Goal: Information Seeking & Learning: Learn about a topic

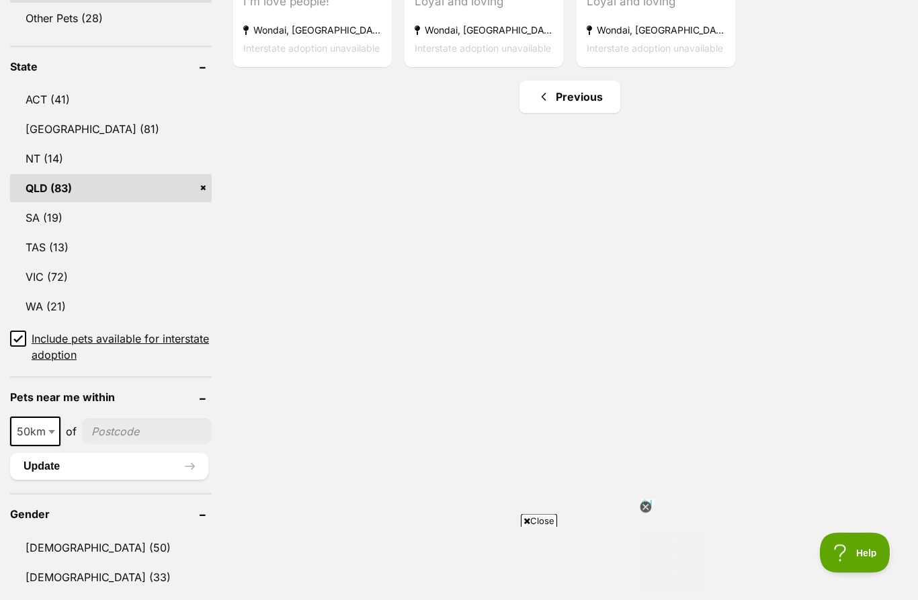
scroll to position [548, 0]
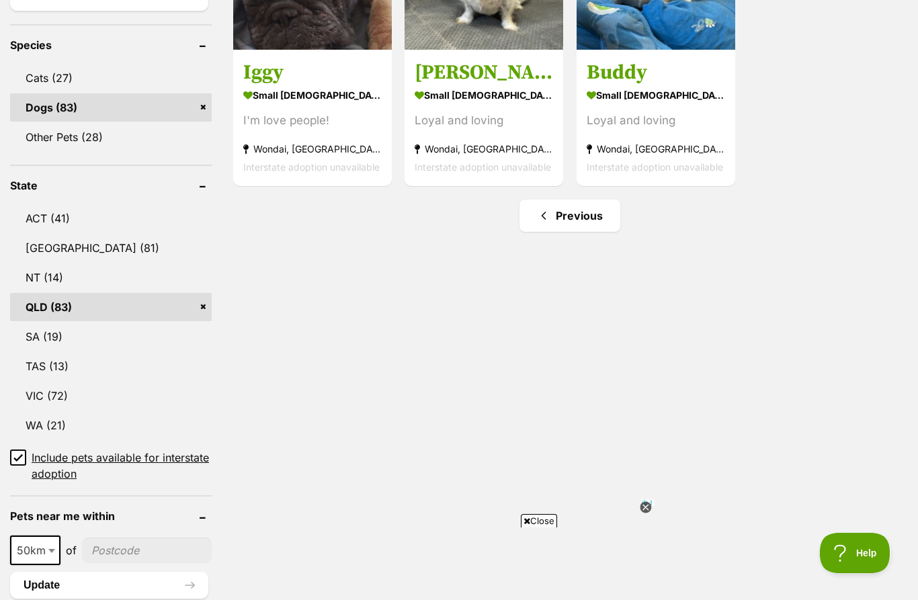
click at [596, 211] on link "Previous" at bounding box center [569, 216] width 101 height 32
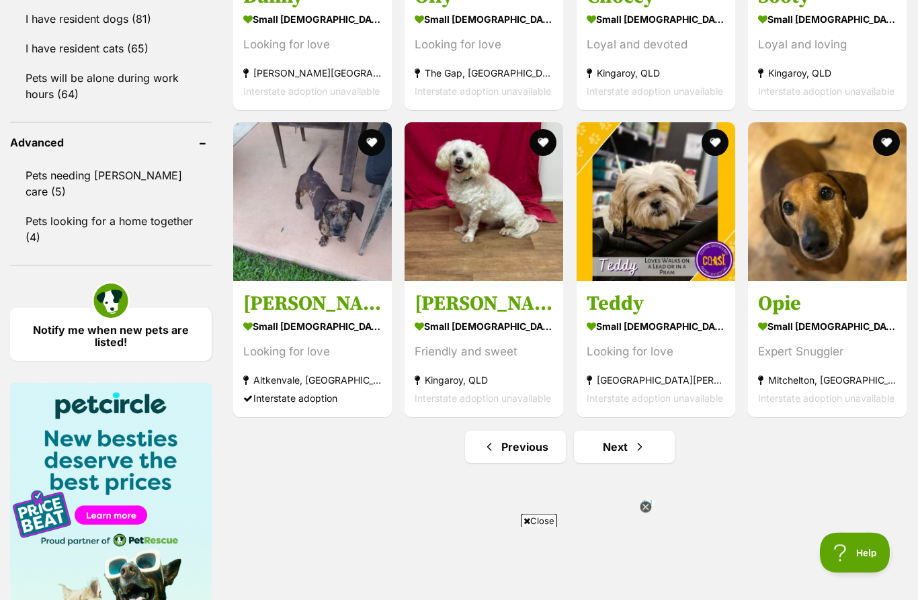
scroll to position [1679, 0]
click at [521, 449] on link "Previous" at bounding box center [515, 447] width 101 height 32
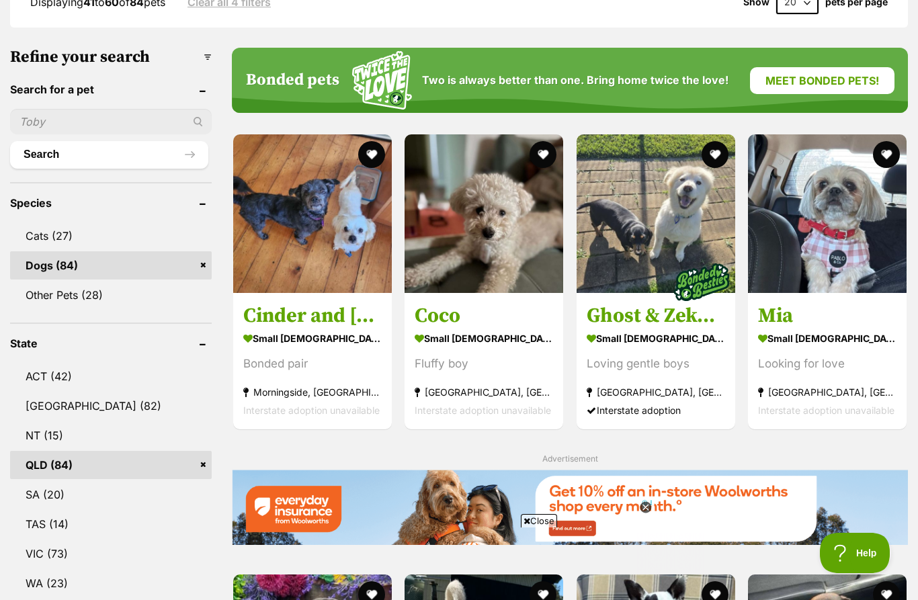
click at [508, 242] on img at bounding box center [483, 213] width 159 height 159
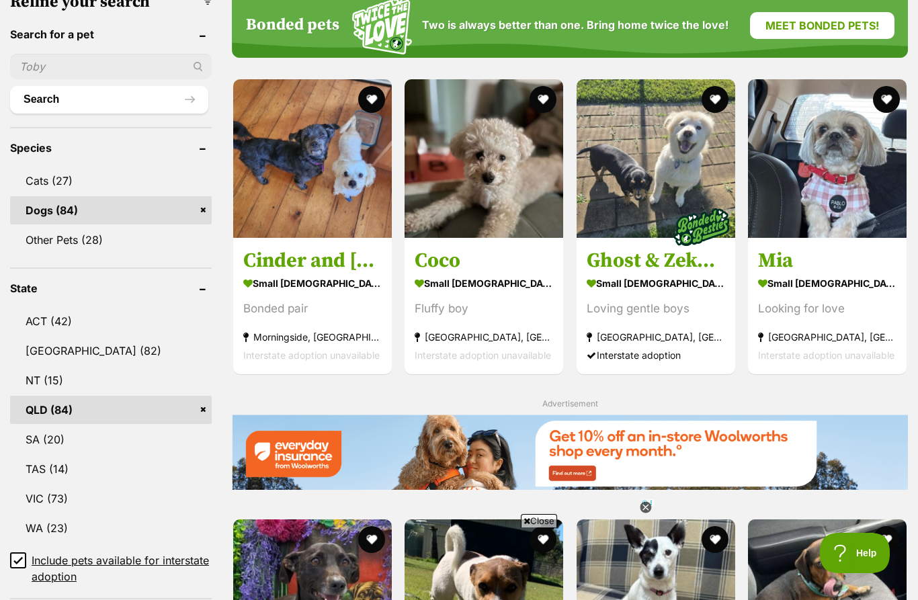
click at [656, 334] on strong "Bolwarra Heights, NSW" at bounding box center [655, 337] width 138 height 18
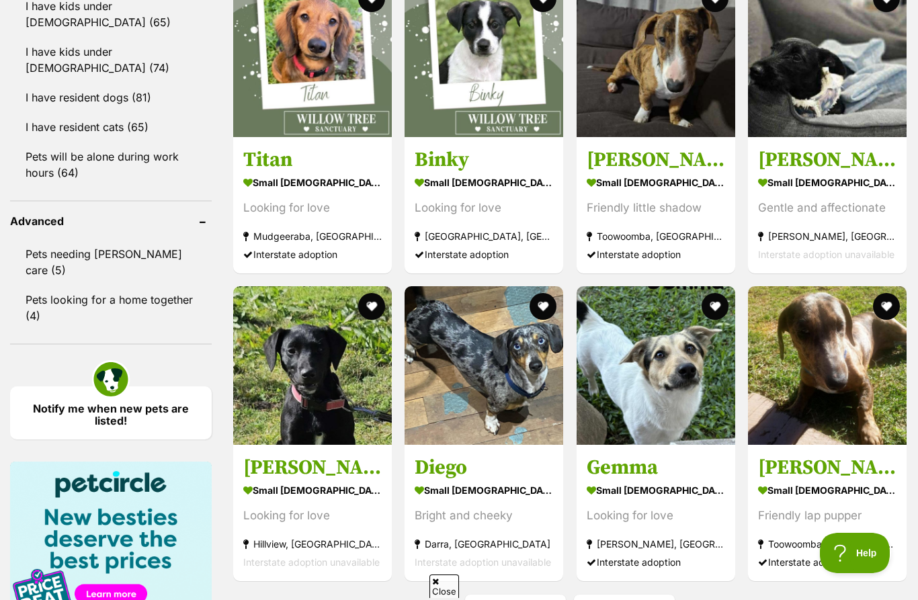
scroll to position [1714, 0]
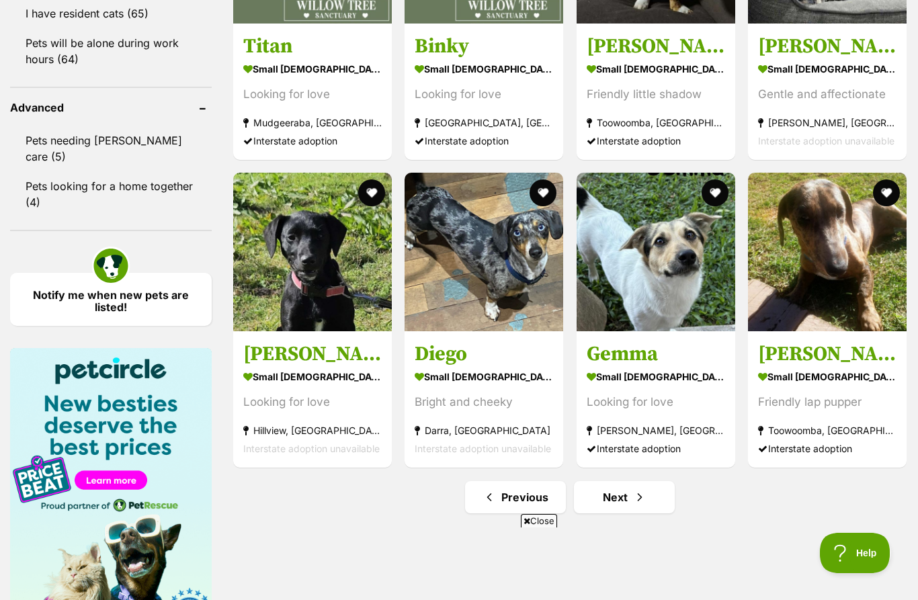
click at [523, 493] on link "Previous" at bounding box center [515, 497] width 101 height 32
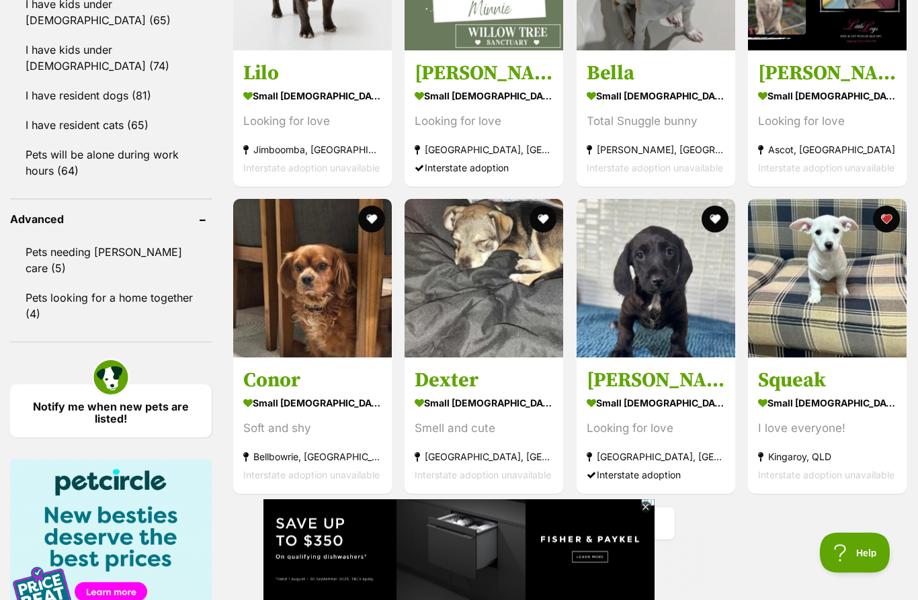
scroll to position [1602, 0]
click at [666, 390] on h3 "[PERSON_NAME]" at bounding box center [655, 380] width 138 height 26
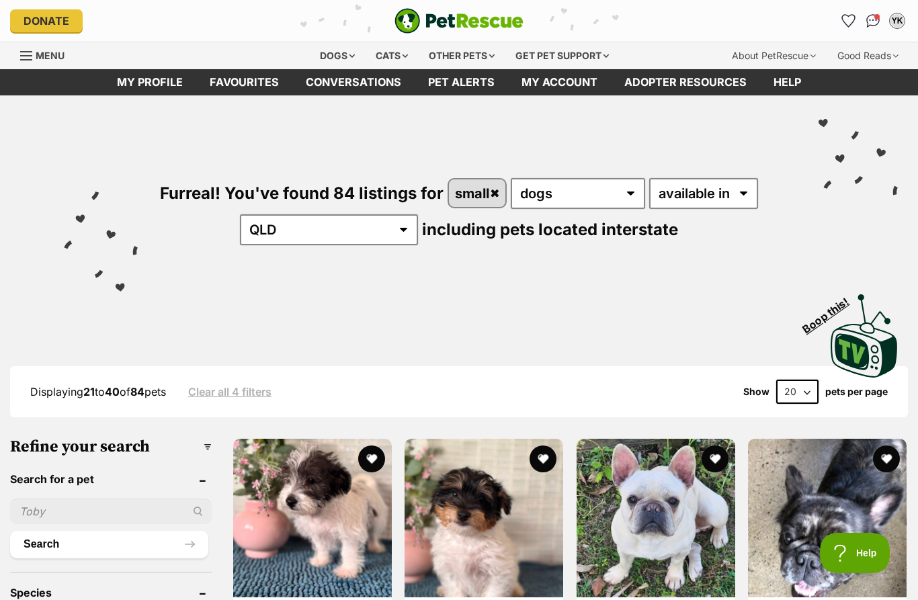
scroll to position [1657, 0]
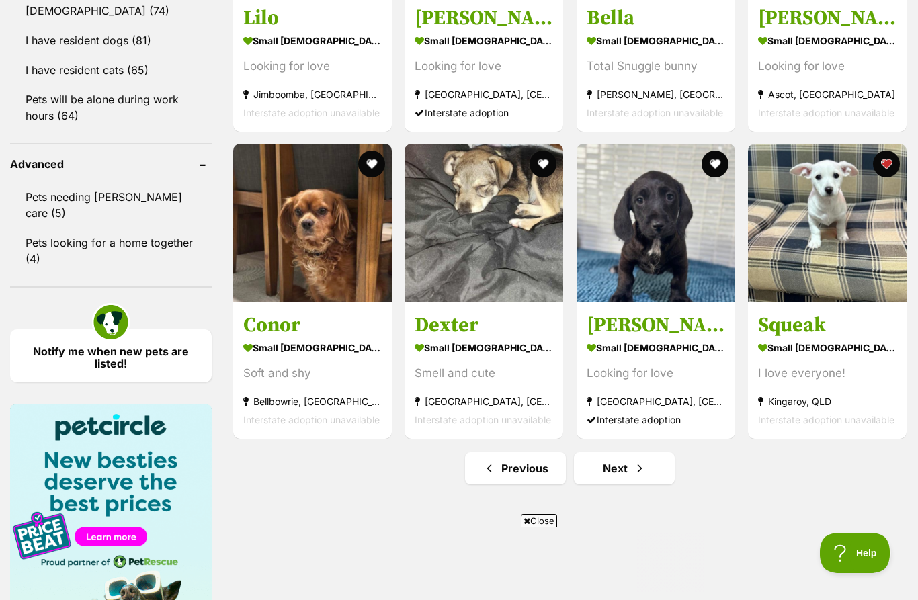
click at [309, 226] on img at bounding box center [312, 223] width 159 height 159
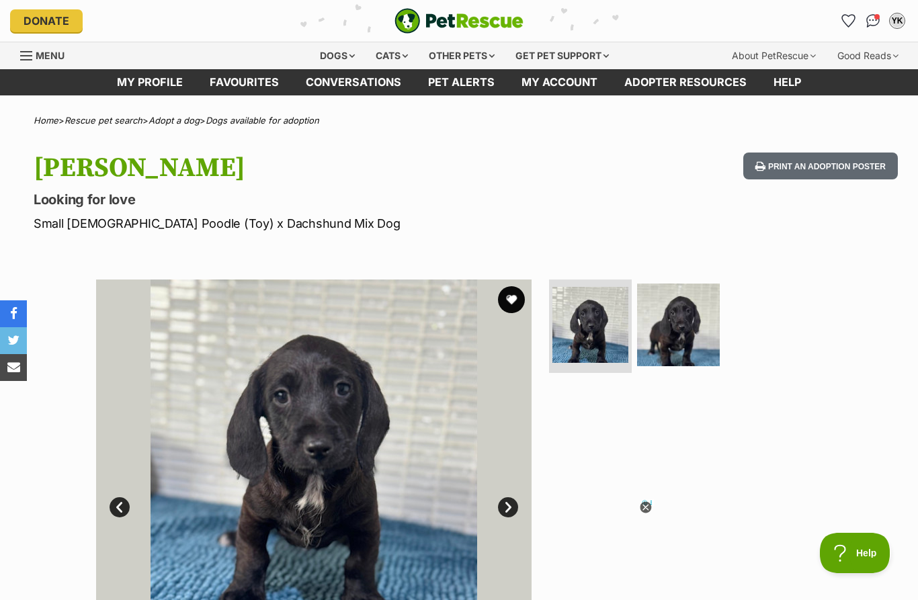
click at [671, 331] on img at bounding box center [678, 325] width 83 height 83
